Goal: Communication & Community: Answer question/provide support

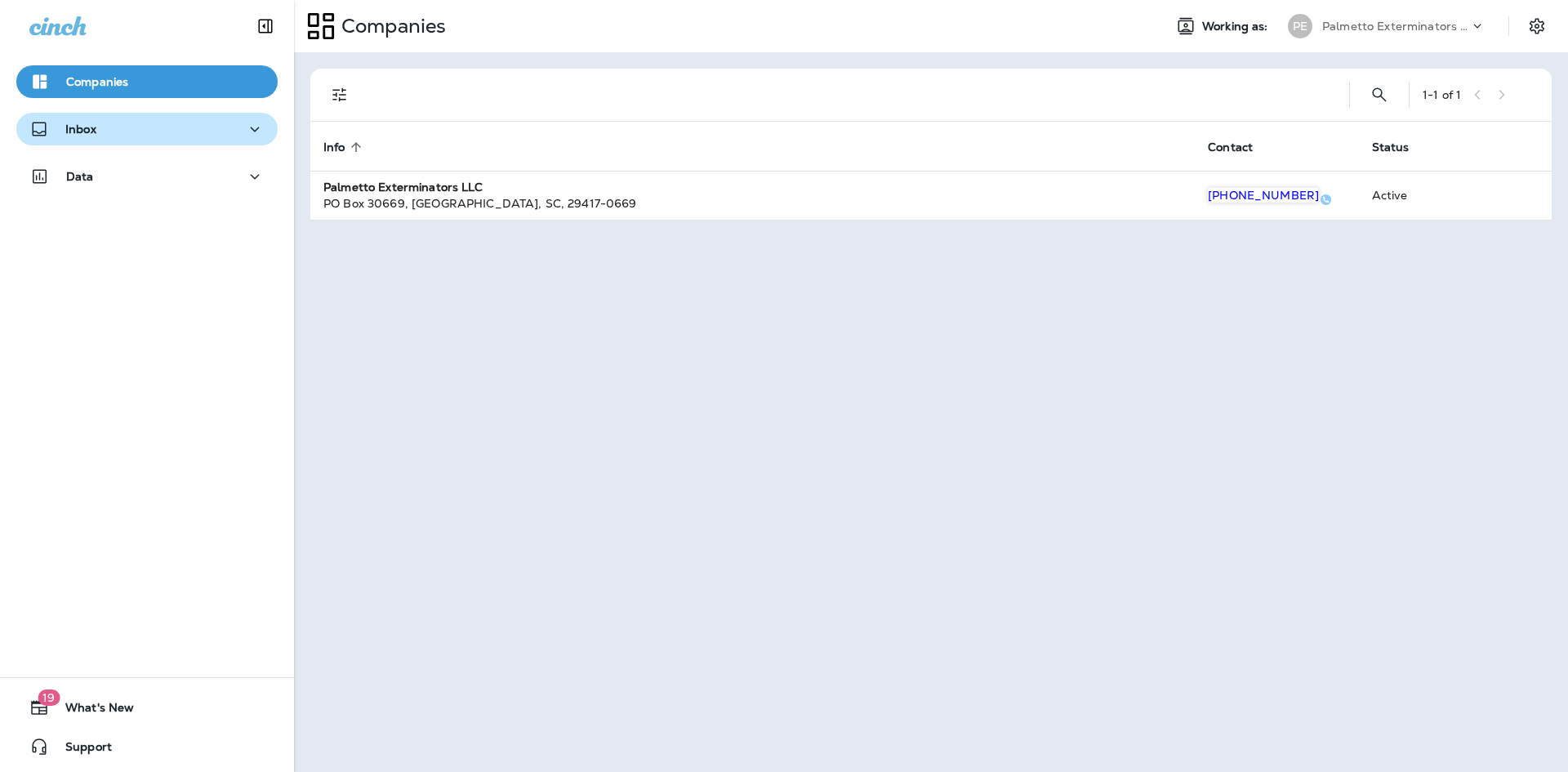
click at [224, 128] on div "Inbox" at bounding box center [147, 129] width 235 height 21
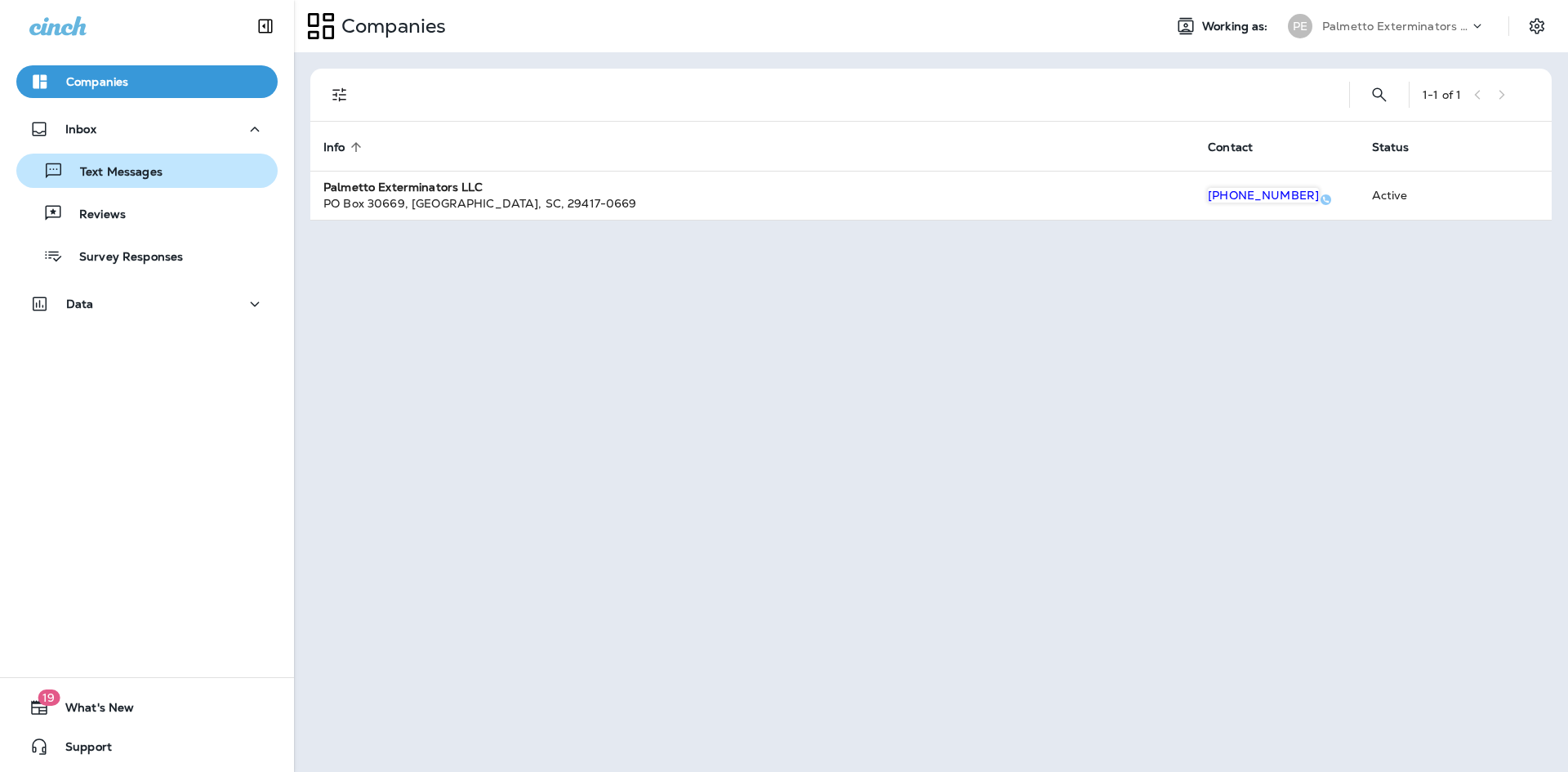
click at [180, 171] on div "Text Messages" at bounding box center [147, 170] width 248 height 24
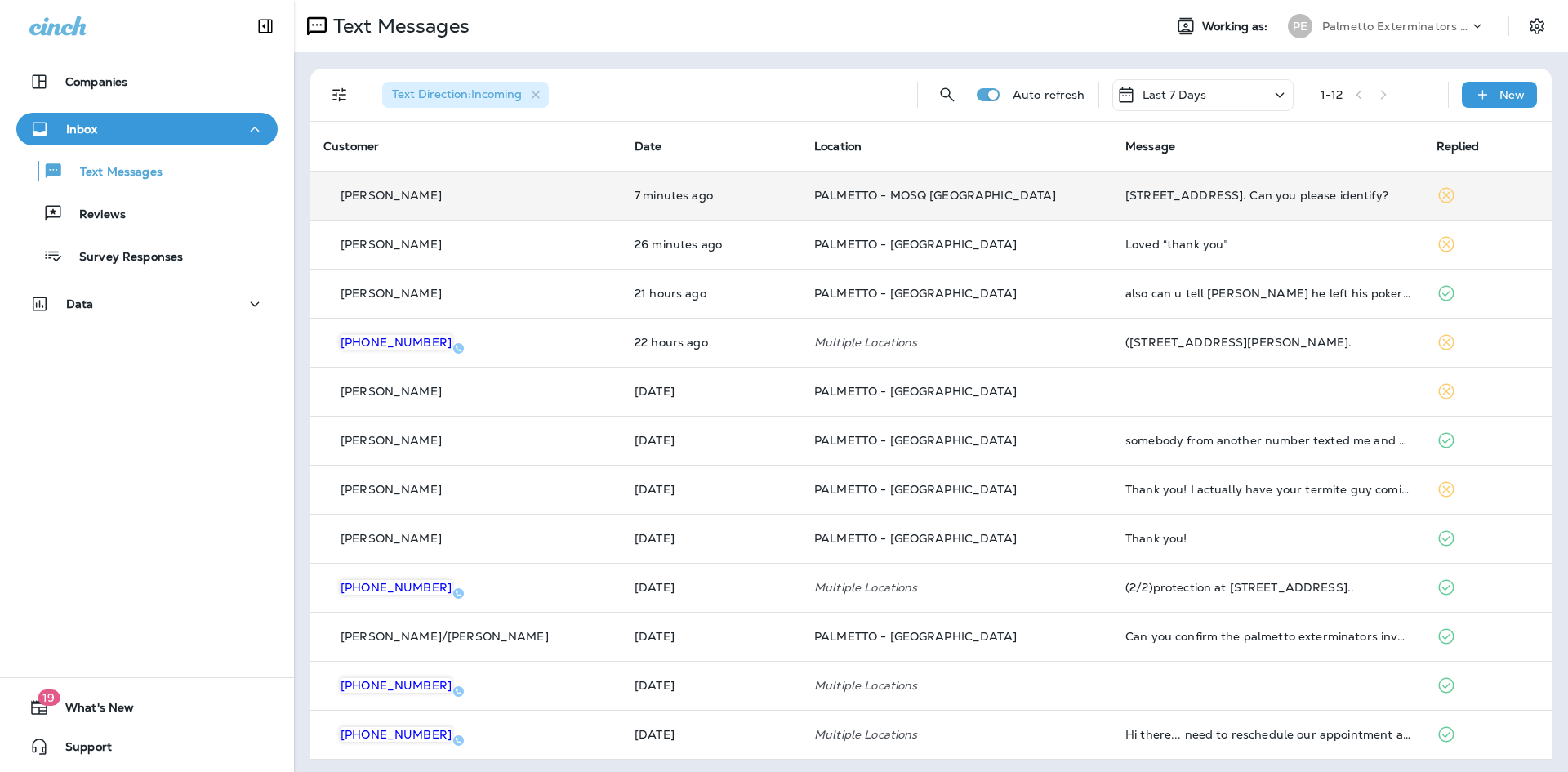
click at [1009, 198] on p "PALMETTO - MOSQ [GEOGRAPHIC_DATA]" at bounding box center [956, 195] width 285 height 13
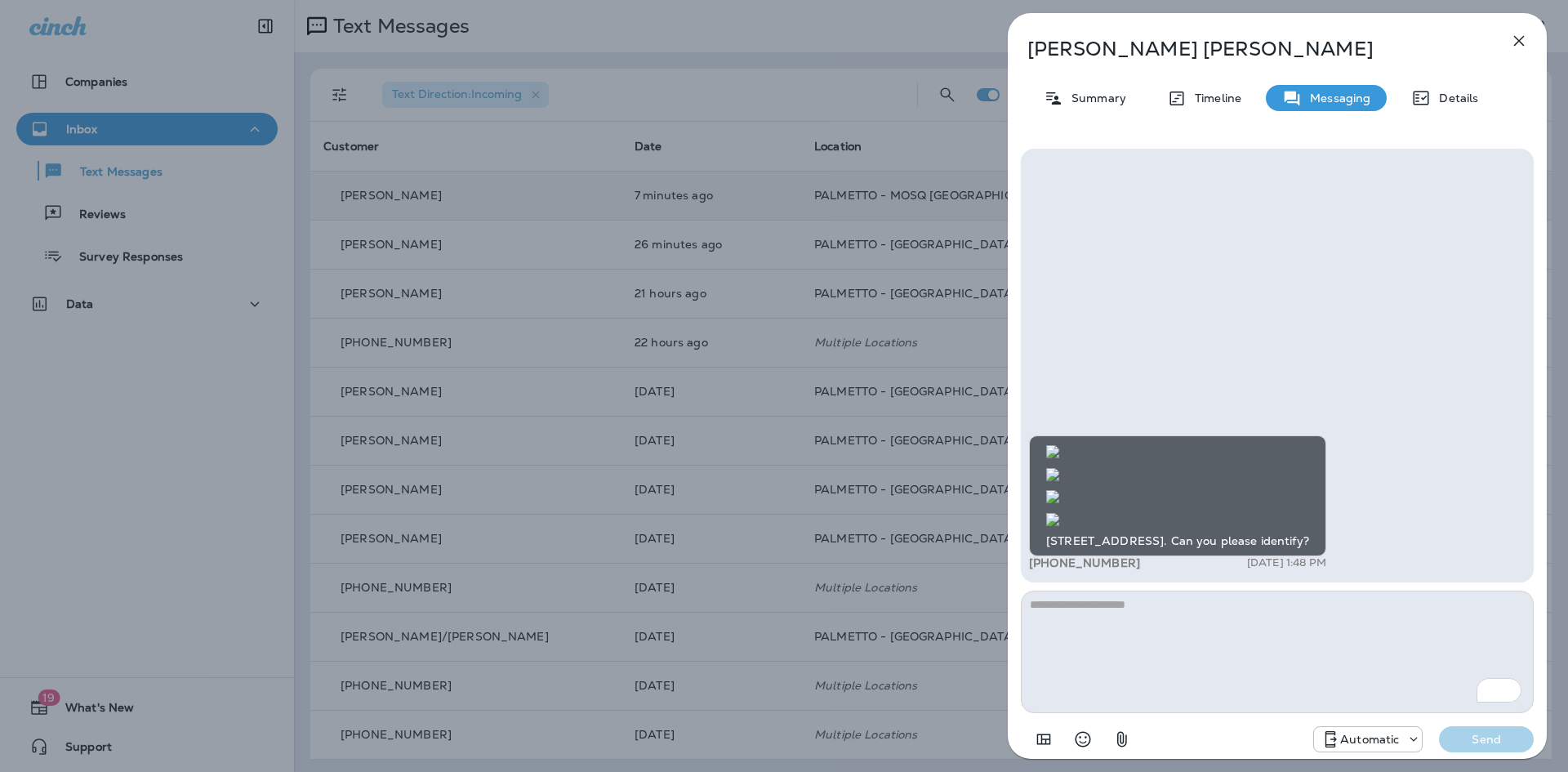
click at [1060, 513] on img at bounding box center [1052, 519] width 13 height 13
click at [1060, 445] on img at bounding box center [1052, 452] width 13 height 13
click at [1060, 468] on img at bounding box center [1052, 474] width 13 height 13
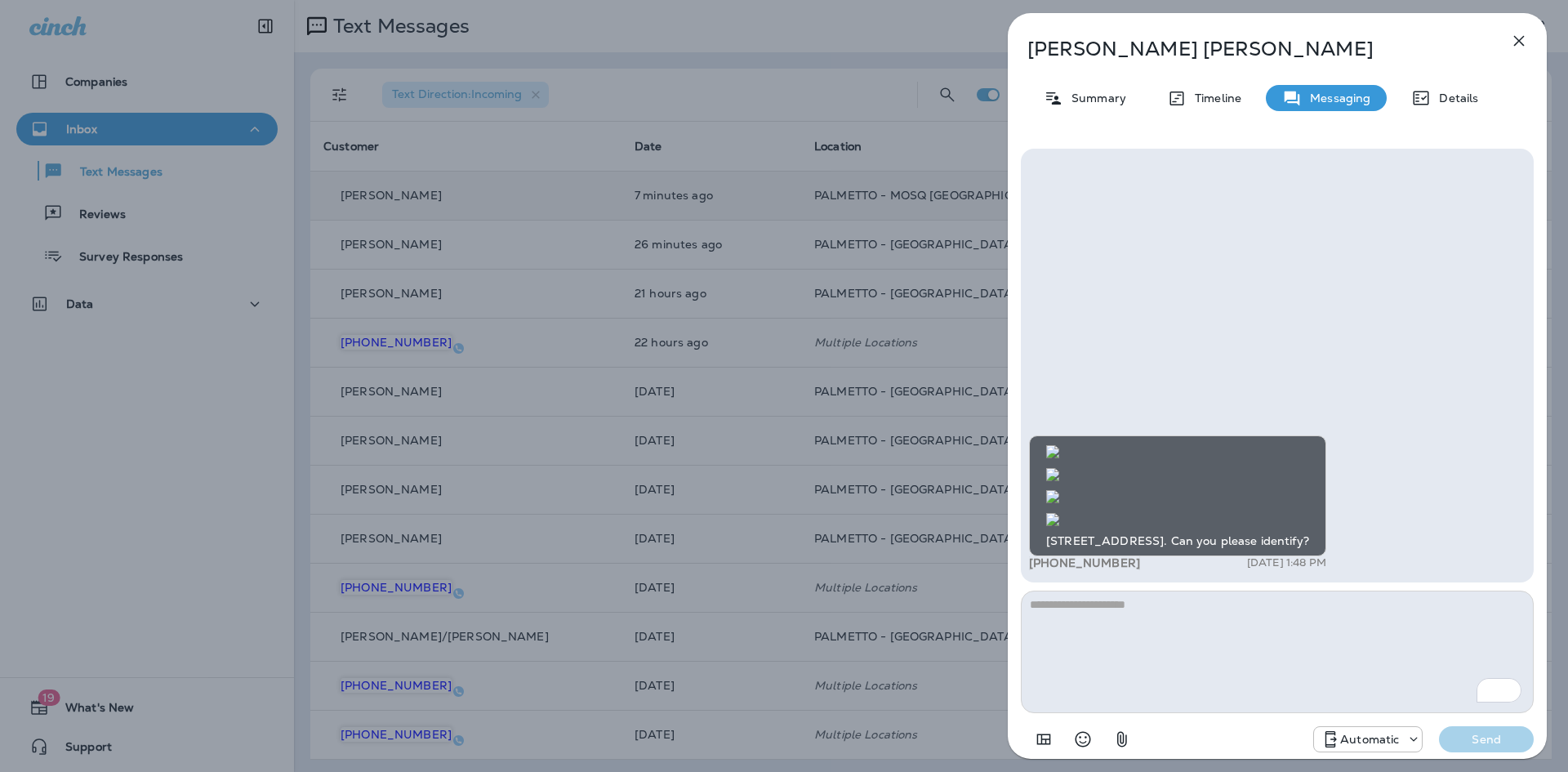
scroll to position [0, 0]
click at [1060, 513] on img at bounding box center [1052, 519] width 13 height 13
click at [1060, 490] on img at bounding box center [1052, 496] width 13 height 13
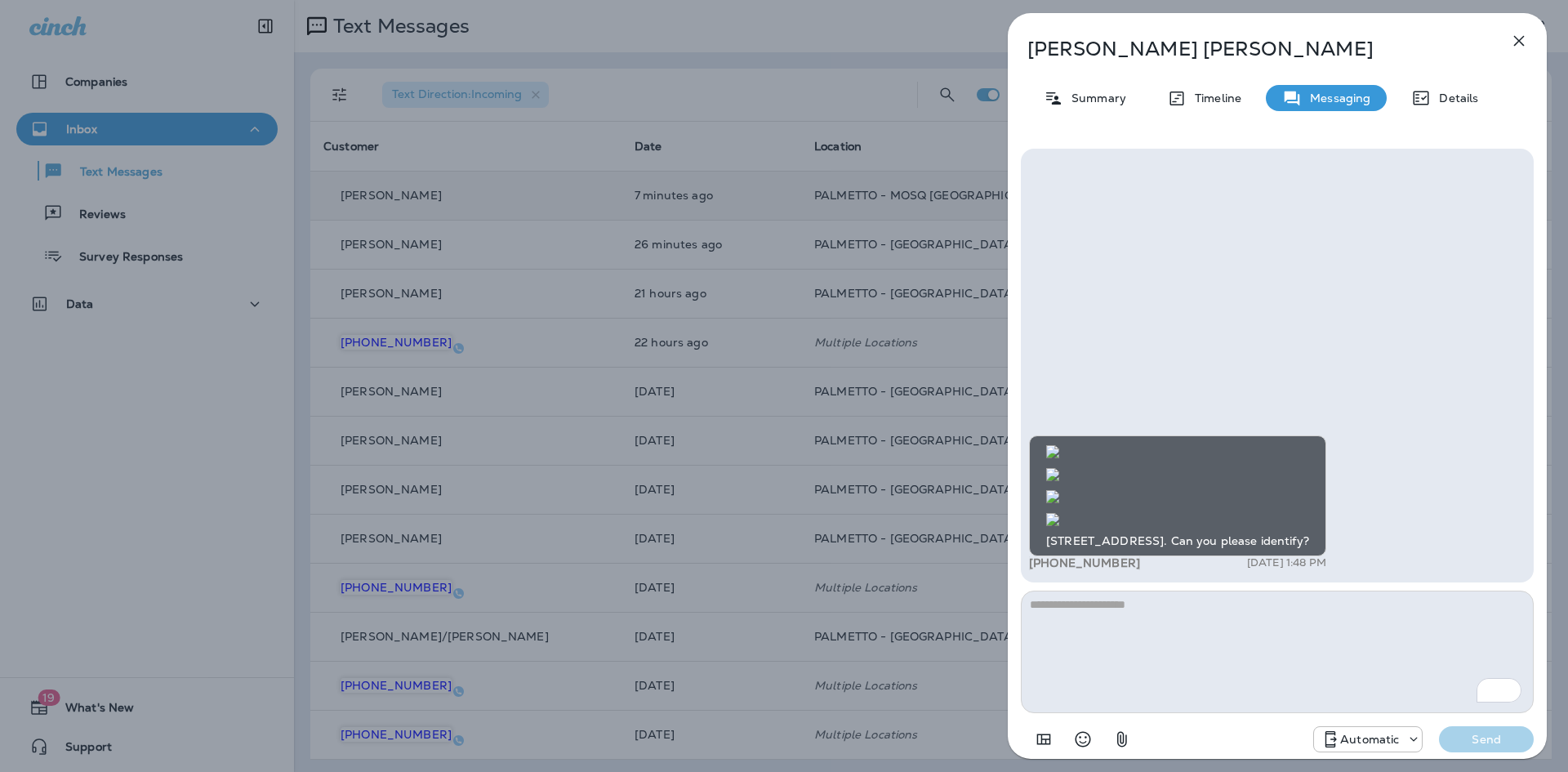
click at [1060, 468] on img at bounding box center [1052, 474] width 13 height 13
click at [1060, 445] on img at bounding box center [1052, 452] width 13 height 13
click at [1060, 513] on img at bounding box center [1052, 519] width 13 height 13
click at [1517, 40] on icon "button" at bounding box center [1519, 42] width 11 height 11
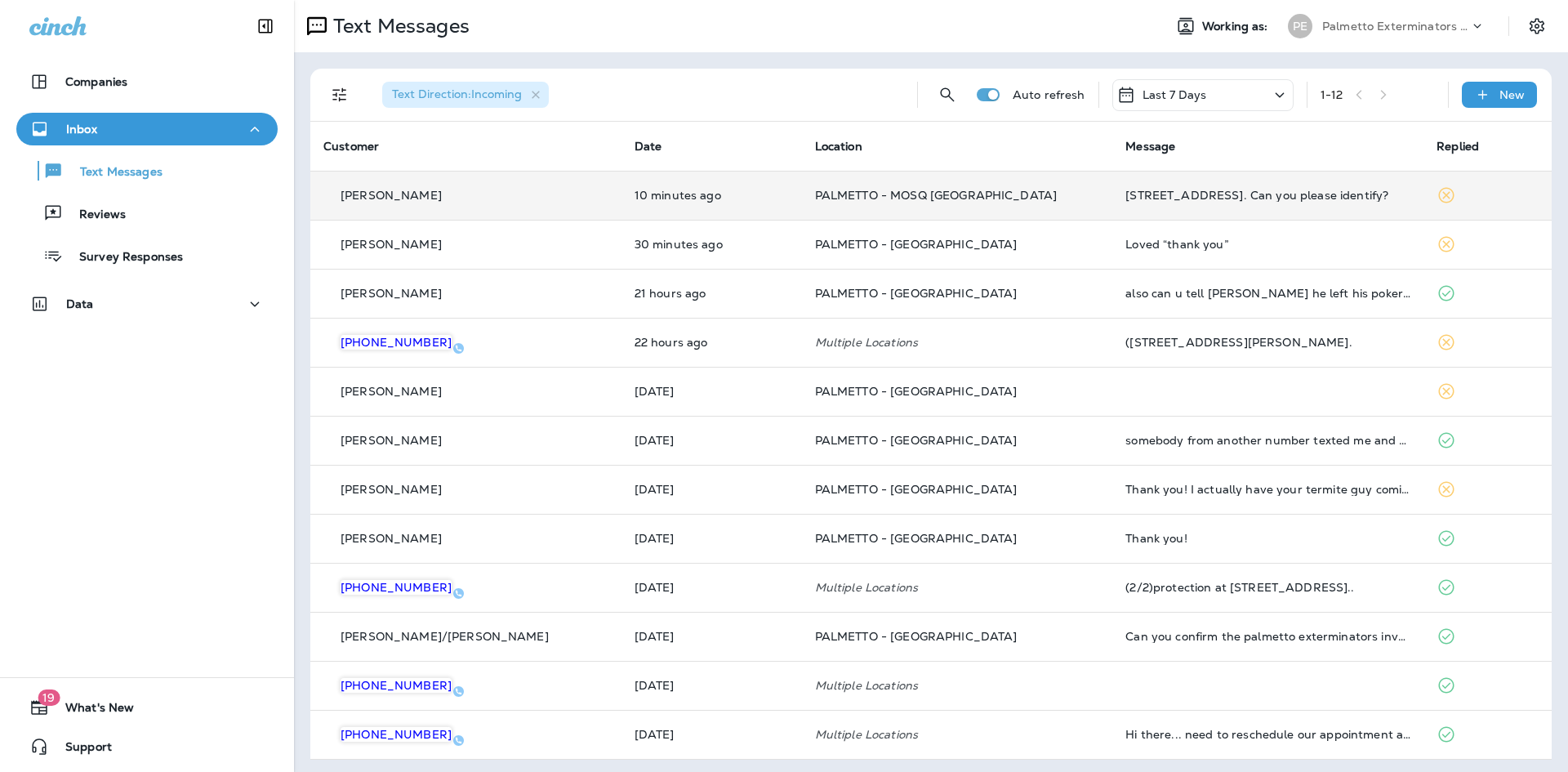
click at [476, 192] on div "[PERSON_NAME]" at bounding box center [465, 195] width 285 height 17
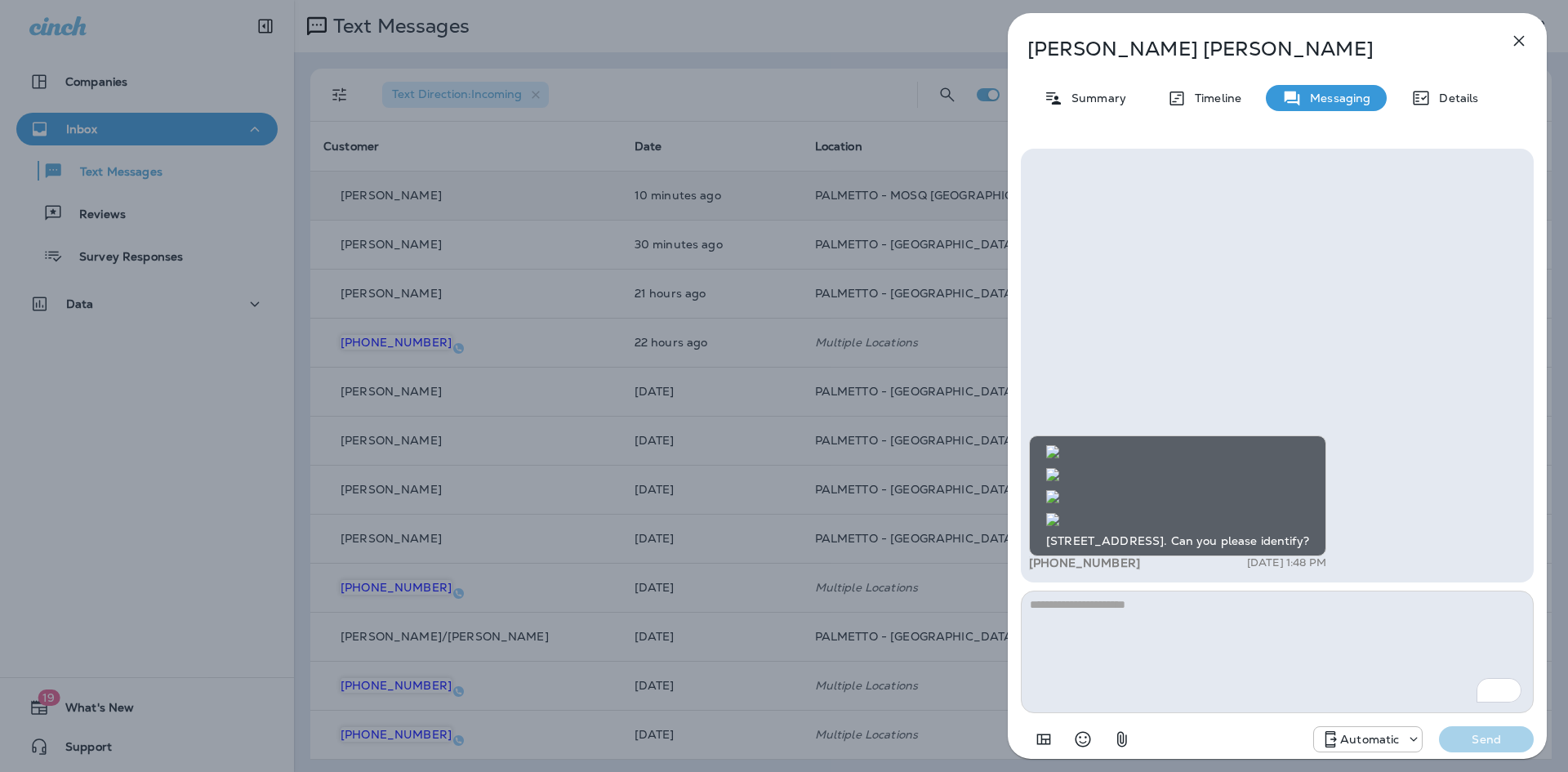
drag, startPoint x: 1520, startPoint y: 43, endPoint x: 1000, endPoint y: 27, distance: 520.2
click at [1520, 43] on icon "button" at bounding box center [1519, 41] width 20 height 20
